Goal: Information Seeking & Learning: Learn about a topic

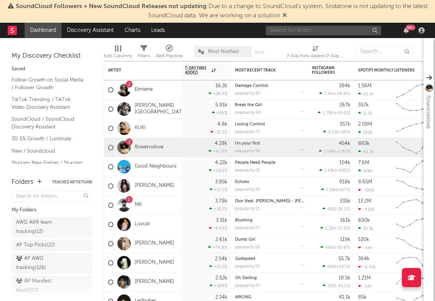
click at [321, 27] on input "text" at bounding box center [323, 31] width 115 height 10
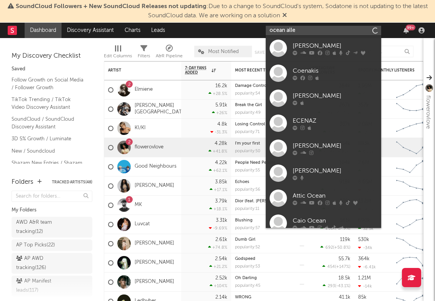
type input "ocean alley"
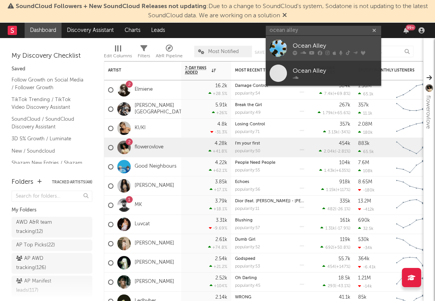
click at [311, 48] on div "Ocean Alley" at bounding box center [334, 45] width 85 height 9
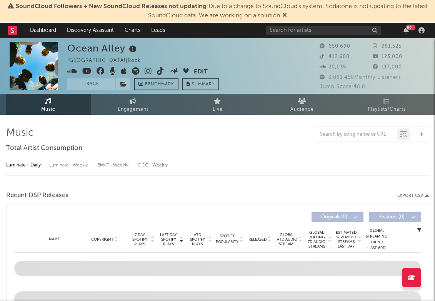
select select "6m"
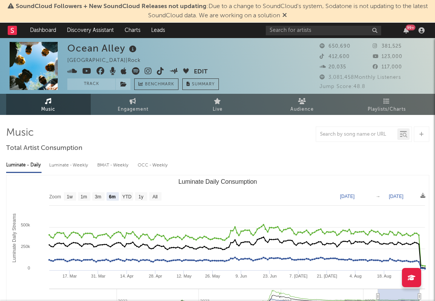
click at [147, 71] on icon at bounding box center [148, 71] width 7 height 8
